Goal: Task Accomplishment & Management: Manage account settings

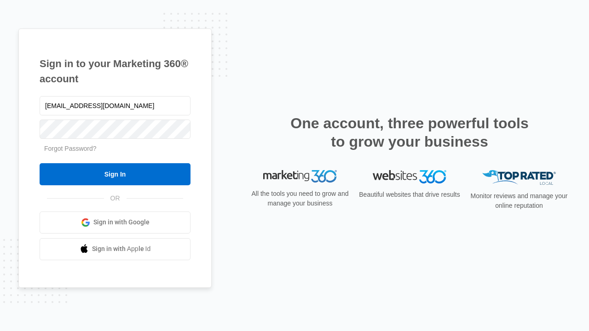
type input "[EMAIL_ADDRESS][DOMAIN_NAME]"
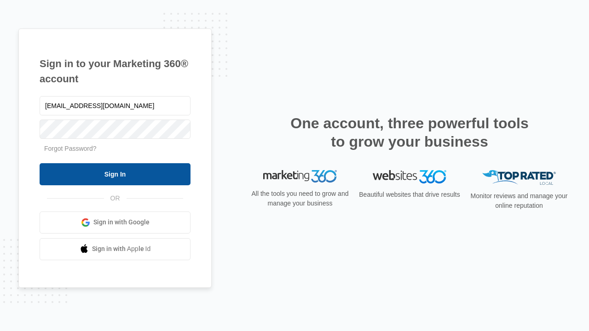
click at [115, 174] on input "Sign In" at bounding box center [115, 174] width 151 height 22
